Goal: Navigation & Orientation: Find specific page/section

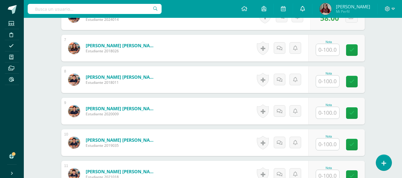
click at [312, 9] on link at bounding box center [302, 9] width 19 height 18
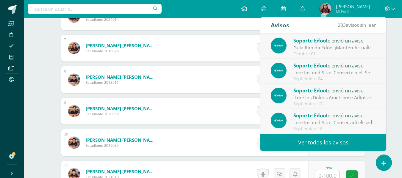
click at [364, 10] on span "Mi Perfil" at bounding box center [353, 11] width 34 height 5
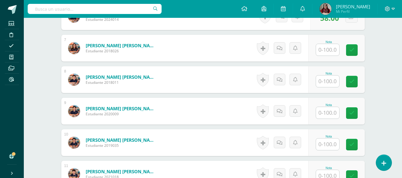
click at [370, 8] on span "[PERSON_NAME]" at bounding box center [353, 7] width 34 height 6
click at [392, 11] on icon at bounding box center [393, 8] width 3 height 5
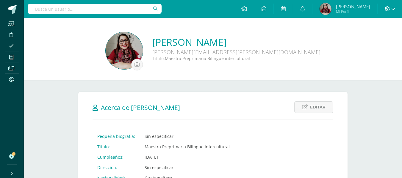
click at [385, 10] on icon at bounding box center [387, 8] width 5 height 5
click at [371, 39] on span "Cerrar sesión" at bounding box center [374, 41] width 27 height 6
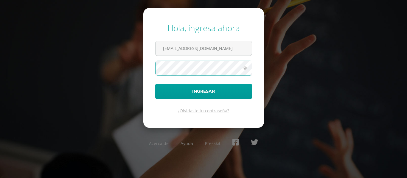
type input "karen.giron@centroeducativoelvalle.edu.gt"
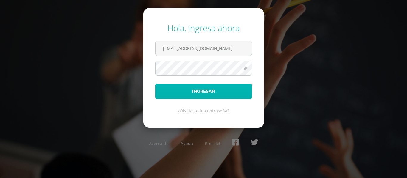
click at [197, 92] on button "Ingresar" at bounding box center [203, 91] width 97 height 15
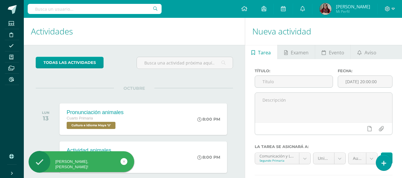
click at [358, 9] on span "Mi Perfil" at bounding box center [353, 11] width 34 height 5
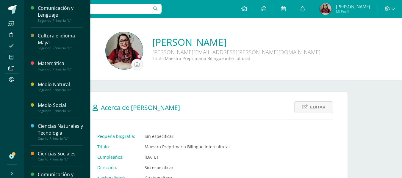
click at [10, 57] on icon at bounding box center [11, 57] width 4 height 5
